Goal: Find specific page/section: Find specific page/section

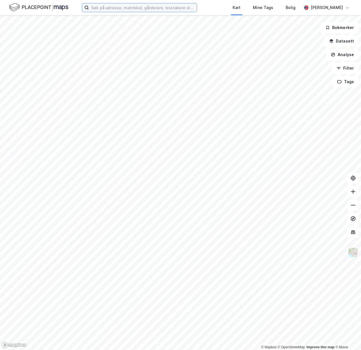
click at [105, 11] on input at bounding box center [143, 7] width 108 height 8
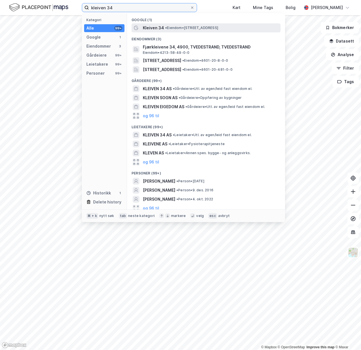
type input "kleiven 34"
click at [145, 30] on span "Kleiven 34" at bounding box center [153, 28] width 21 height 7
